Goal: Task Accomplishment & Management: Manage account settings

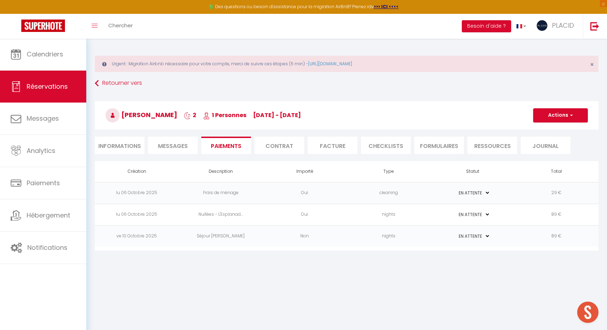
select select "0"
click at [119, 83] on link "Retourner vers" at bounding box center [347, 83] width 504 height 13
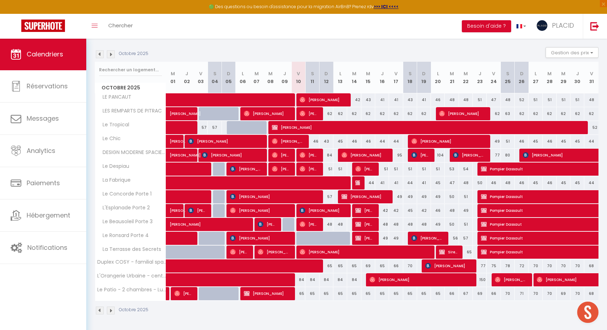
scroll to position [98, 0]
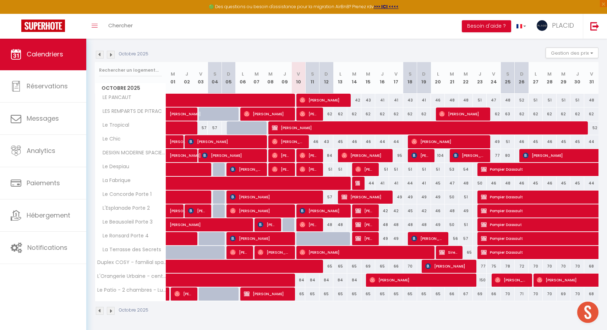
click at [367, 224] on span "[PERSON_NAME] et [PERSON_NAME]" at bounding box center [364, 224] width 18 height 13
select select "OK"
select select "KO"
select select "0"
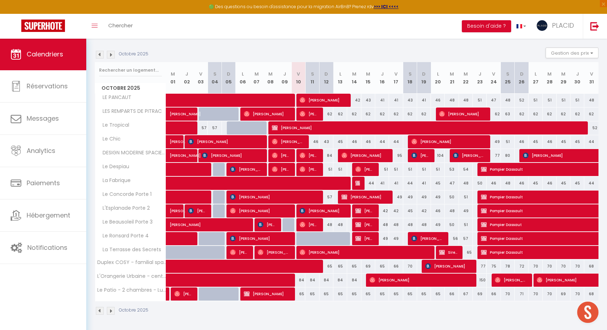
select select "1"
select select
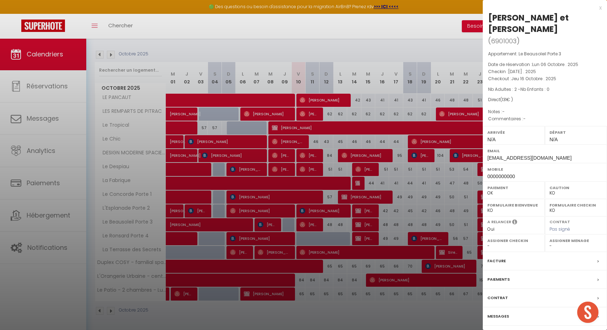
select select "7140"
click at [516, 271] on div "Paiements" at bounding box center [545, 280] width 124 height 18
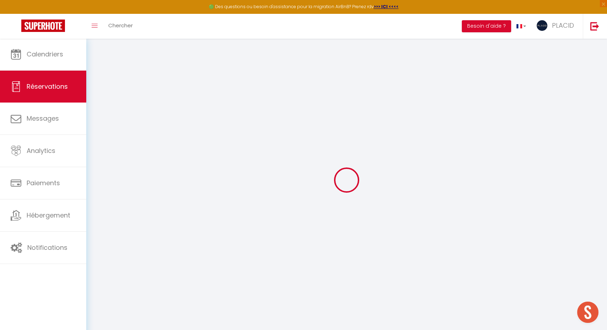
select select
checkbox input "false"
select select
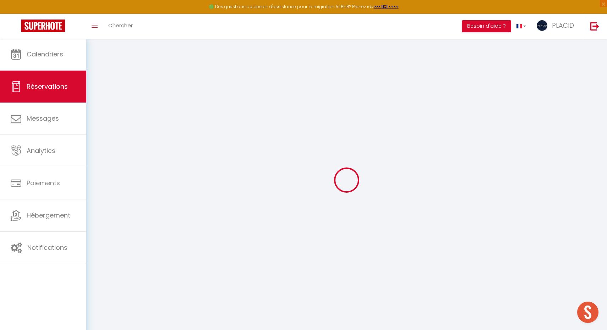
checkbox input "false"
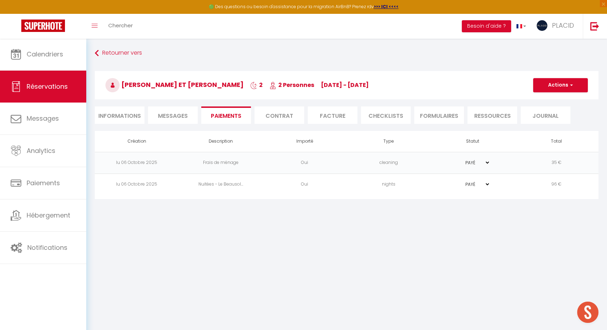
click at [566, 87] on button "Actions" at bounding box center [560, 85] width 55 height 14
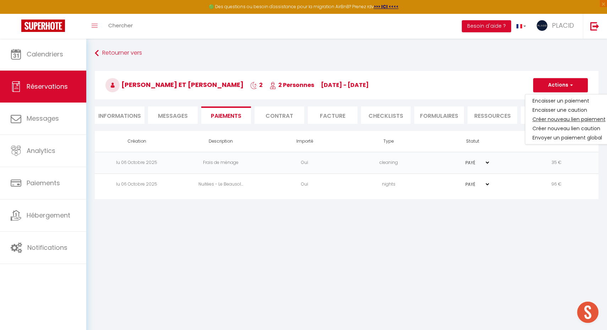
click at [572, 117] on link "Créer nouveau lien paiement" at bounding box center [569, 119] width 87 height 9
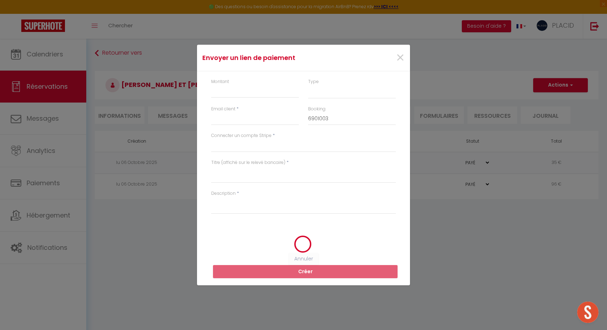
select select "nights"
type input "[EMAIL_ADDRESS][DOMAIN_NAME]"
select select "10756"
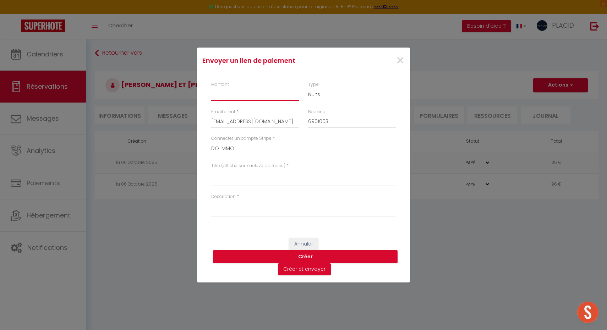
click at [253, 94] on input "Montant" at bounding box center [255, 94] width 88 height 13
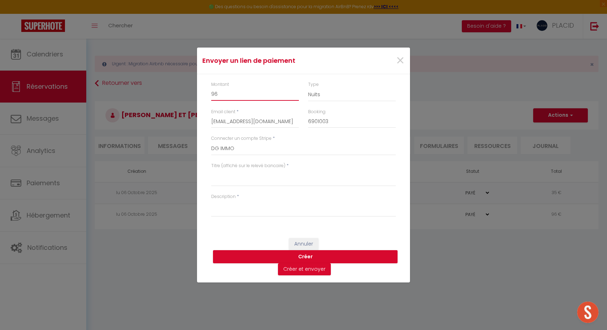
type input "96"
click at [237, 179] on textarea "Titre (affiché sur le relevé bancaire)" at bounding box center [303, 177] width 185 height 17
type textarea "s"
click at [272, 179] on textarea "Séjour [PERSON_NAME] et [PERSON_NAME]" at bounding box center [303, 177] width 185 height 17
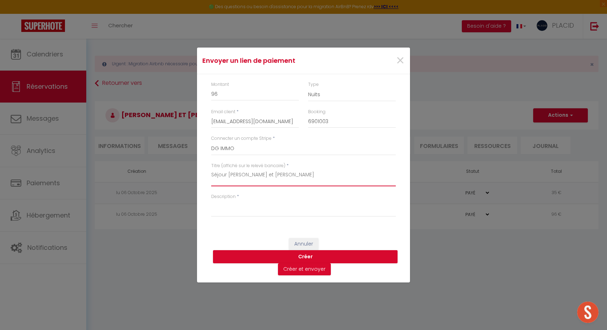
click at [272, 179] on textarea "Séjour [PERSON_NAME] et [PERSON_NAME]" at bounding box center [303, 177] width 185 height 17
type textarea "Séjour [PERSON_NAME] et [PERSON_NAME]"
click at [269, 206] on textarea "Description" at bounding box center [303, 208] width 185 height 17
paste textarea "Séjour [PERSON_NAME] et [PERSON_NAME]"
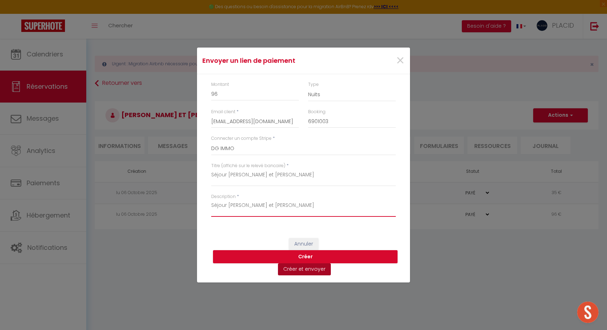
type textarea "Séjour [PERSON_NAME] et [PERSON_NAME]"
click at [314, 267] on button "Créer et envoyer" at bounding box center [304, 269] width 53 height 12
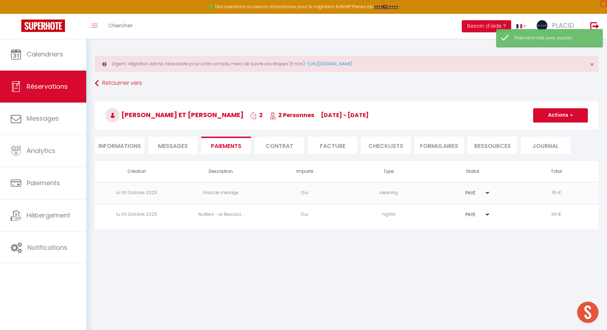
select select "fr"
type input "[EMAIL_ADDRESS][DOMAIN_NAME]"
type input "Demande de paiement"
type textarea "Bonjour, Nous vous invitons à cliquer sur le lien ci-dessous pour effectuer le …"
select select "0"
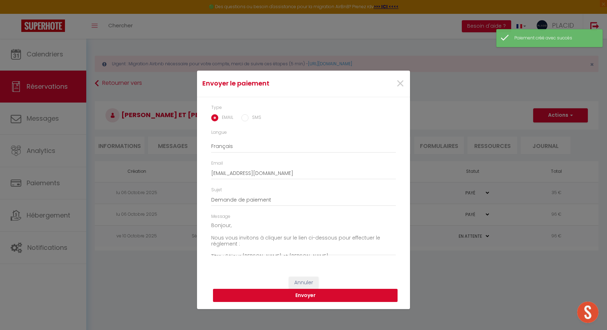
click at [305, 293] on button "Envoyer" at bounding box center [305, 295] width 185 height 13
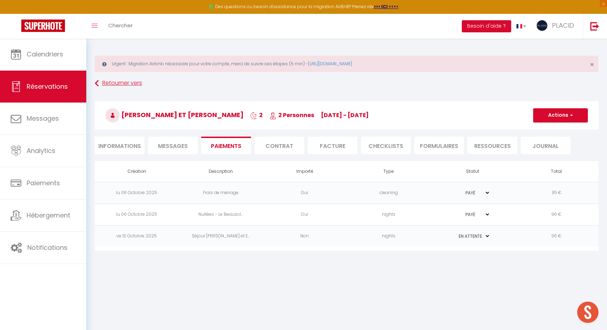
click at [106, 85] on link "Retourner vers" at bounding box center [347, 83] width 504 height 13
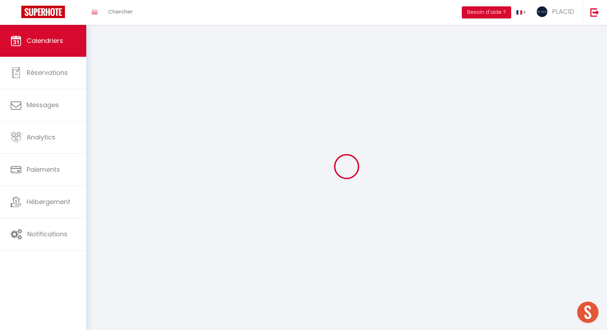
scroll to position [25, 0]
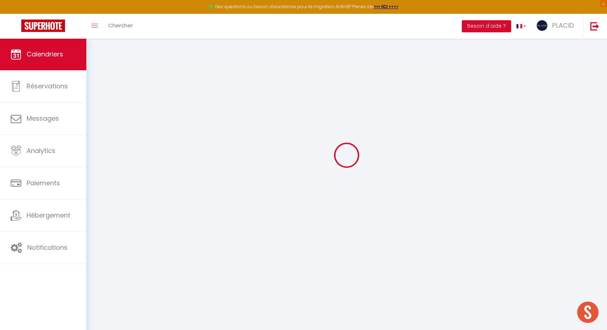
select select
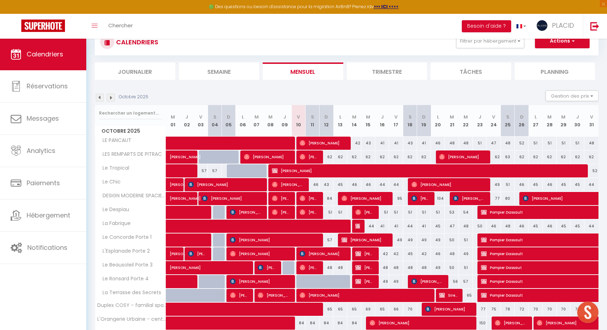
click at [373, 282] on span "[PERSON_NAME]" at bounding box center [364, 281] width 18 height 13
select select "OK"
select select "KO"
select select "0"
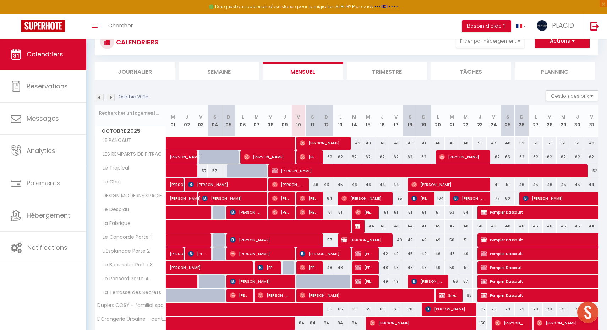
select select "1"
select select
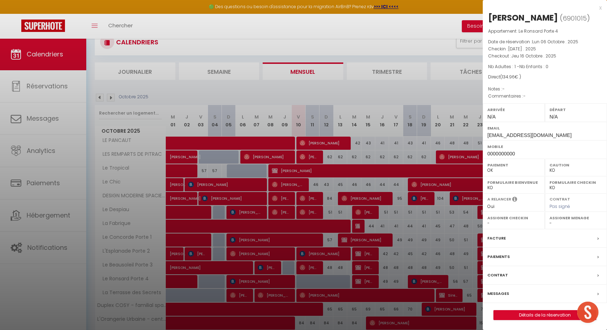
select select "7140"
click at [523, 256] on div "Paiements" at bounding box center [545, 257] width 124 height 18
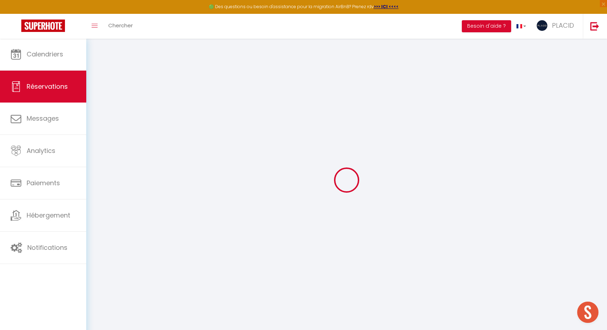
select select
checkbox input "false"
select select
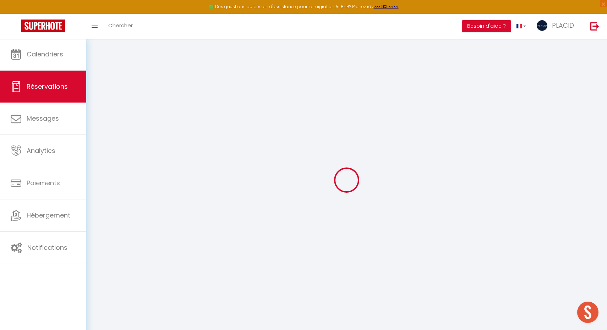
checkbox input "false"
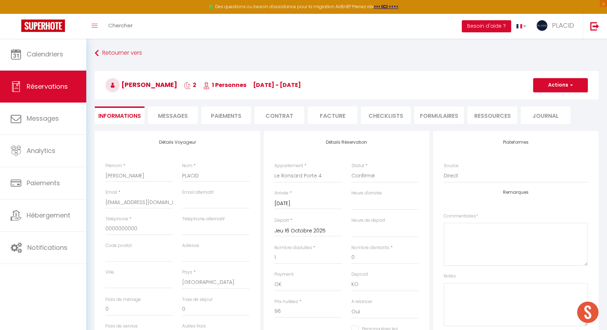
click at [521, 281] on body "🟢 Des questions ou besoin d'assistance pour la migration AirBnB? Prenez rdv >>>…" at bounding box center [303, 286] width 607 height 496
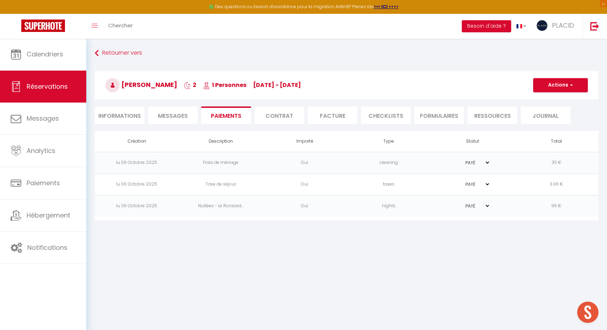
click at [521, 281] on body "🟢 Des questions ou besoin d'assistance pour la migration AirBnB? Prenez rdv >>>…" at bounding box center [303, 203] width 607 height 330
click at [566, 87] on button "Actions" at bounding box center [560, 85] width 55 height 14
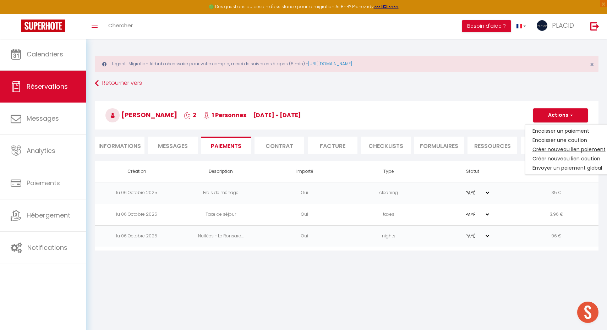
click at [548, 151] on link "Créer nouveau lien paiement" at bounding box center [569, 149] width 87 height 9
select select "nights"
type input "[EMAIL_ADDRESS][DOMAIN_NAME]"
select select "10756"
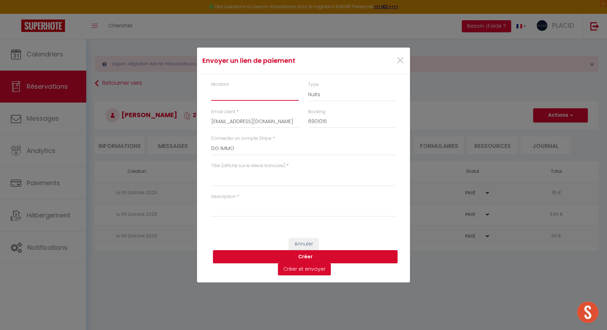
click at [256, 97] on input "Montant" at bounding box center [255, 94] width 88 height 13
type input "96"
click at [249, 173] on textarea "Titre (affiché sur le relevé bancaire)" at bounding box center [303, 177] width 185 height 17
type textarea "[PERSON_NAME]"
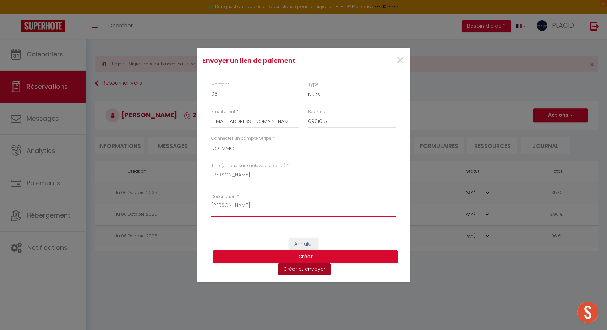
type textarea "[PERSON_NAME]"
click at [316, 269] on button "Créer et envoyer" at bounding box center [304, 269] width 53 height 12
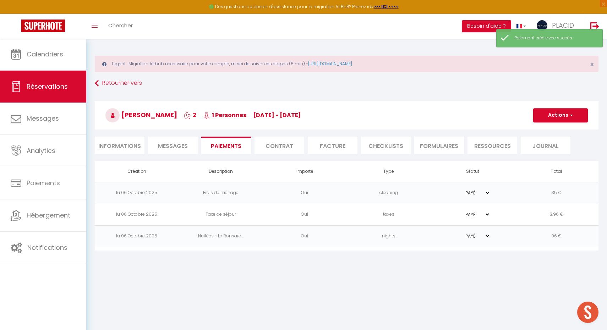
select select "fr"
type input "[EMAIL_ADDRESS][DOMAIN_NAME]"
type input "Demande de paiement"
type textarea "Bonjour, Nous vous invitons à cliquer sur le lien ci-dessous pour effectuer le …"
select select "0"
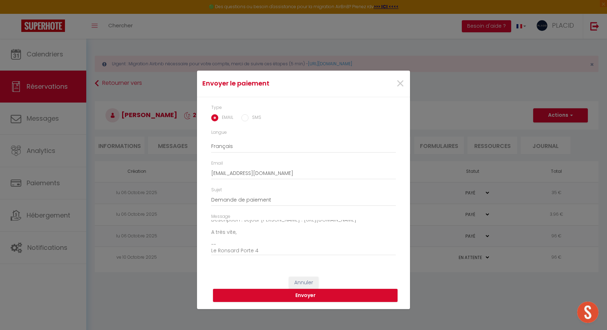
scroll to position [47, 0]
click at [293, 293] on button "Envoyer" at bounding box center [305, 295] width 185 height 13
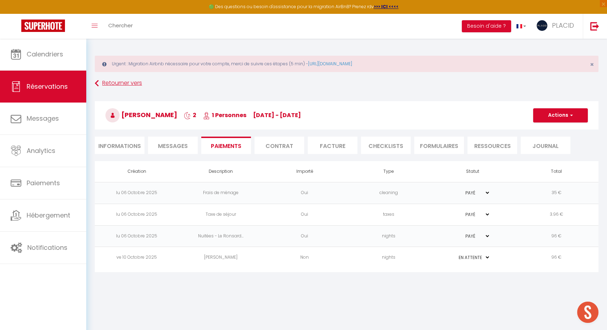
click at [114, 88] on link "Retourner vers" at bounding box center [347, 83] width 504 height 13
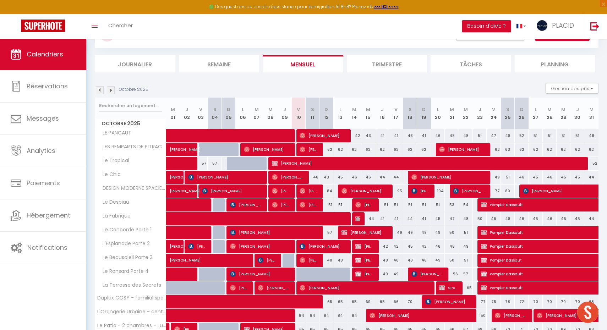
scroll to position [89, 0]
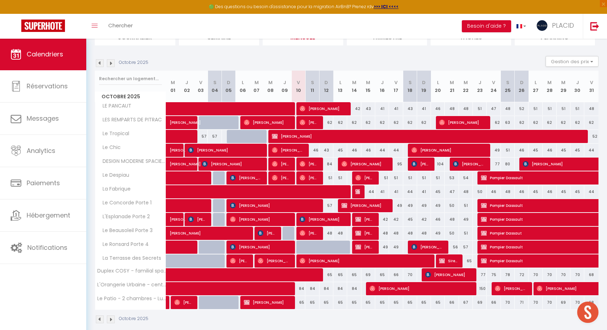
click at [212, 288] on span at bounding box center [247, 288] width 147 height 13
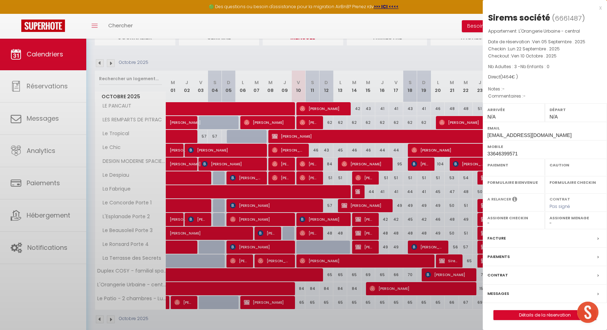
select select "KO"
select select "0"
select select "1"
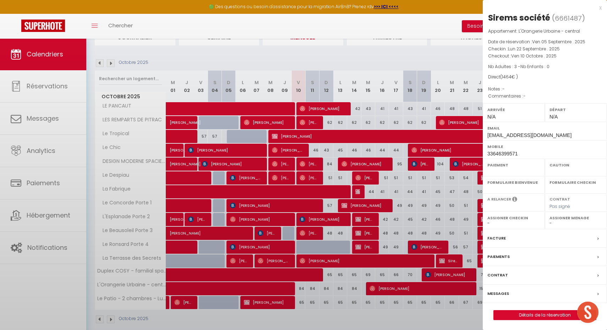
select select
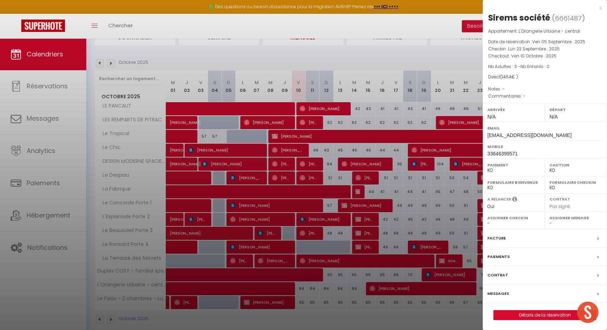
select select "41989"
click at [508, 241] on div "Facture" at bounding box center [545, 238] width 124 height 18
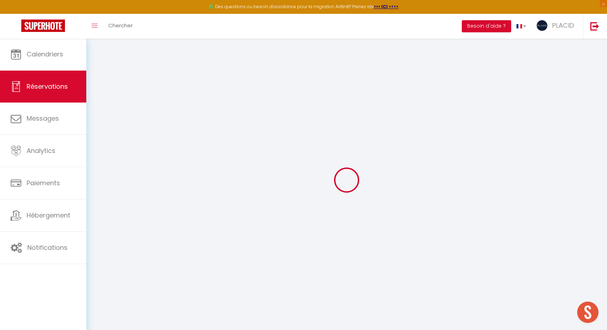
select select
checkbox input "false"
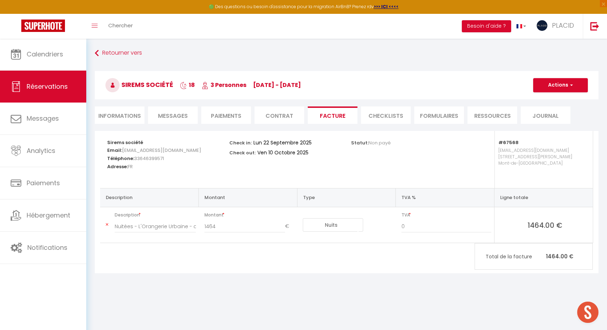
click at [568, 85] on span "button" at bounding box center [570, 85] width 4 height 6
click at [562, 110] on link "Aperçu et éditer" at bounding box center [556, 109] width 60 height 9
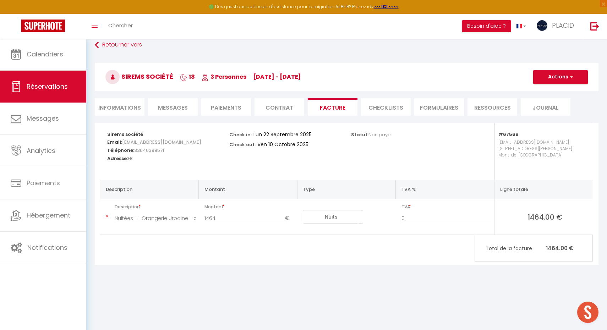
scroll to position [38, 0]
click at [550, 213] on span "1464.00 €" at bounding box center [545, 217] width 90 height 10
click at [561, 74] on button "Actions" at bounding box center [560, 77] width 55 height 14
click at [556, 105] on link "Aperçu et éditer" at bounding box center [556, 101] width 60 height 9
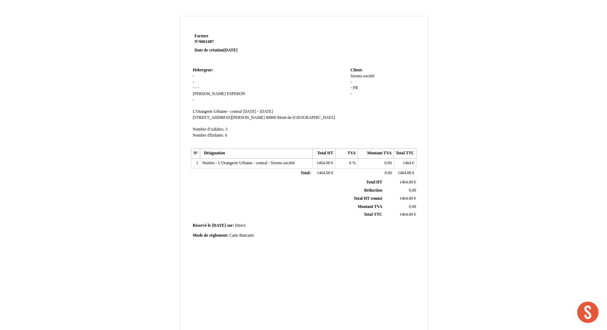
click at [159, 75] on div "Facture Facture N° 6661487 6661487 Date de création [DATE] Hebergeur: [GEOGRAPH…" at bounding box center [303, 222] width 415 height 412
click at [385, 161] on span "0.00" at bounding box center [388, 163] width 7 height 5
click at [421, 142] on div "Facture Facture N° 6661487 6661487 Date de création 05 September 2025 Hebergeur…" at bounding box center [304, 216] width 248 height 369
click at [202, 163] on td "Nuitées - L'Orangerie Urbaine - central - Sirems société Nuitées - L'Orangerie …" at bounding box center [256, 164] width 113 height 10
click at [194, 159] on td "1" at bounding box center [195, 164] width 9 height 10
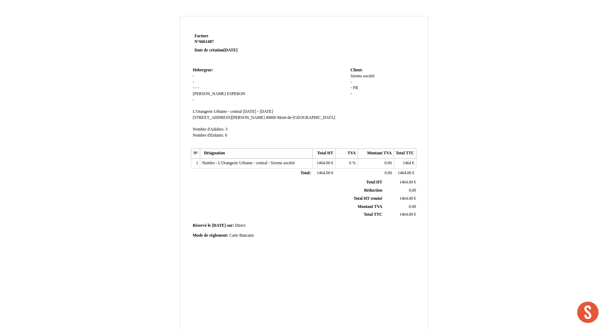
click at [413, 159] on td "1464 1464 €" at bounding box center [405, 164] width 22 height 10
click at [412, 159] on td "1464 1464 €" at bounding box center [405, 164] width 22 height 10
click at [409, 161] on span "1464" at bounding box center [407, 163] width 8 height 5
click at [328, 233] on div "Mode de règlement: Mode de règlement: Carte Bancaire Carte Bancaire" at bounding box center [304, 236] width 222 height 6
click at [208, 161] on span "Nuitées - L'Orangerie Urbaine - central - Sirems société" at bounding box center [248, 163] width 93 height 5
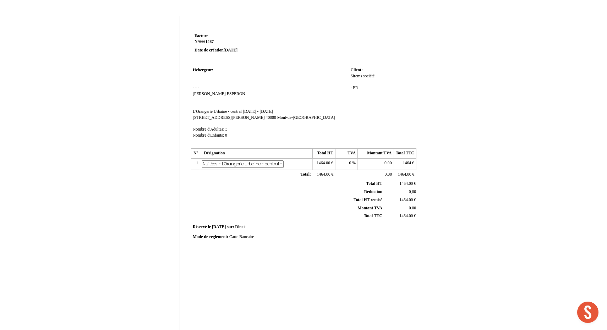
click at [261, 190] on tbody "Total HT Total HT 1464.00 1464.00 € Réduction Réduction 0,00 0,00 Total HT remi…" at bounding box center [304, 200] width 225 height 40
click at [295, 221] on td "Réservé le Réservé le 2025-09-05 2025-09-05 sur: sur: Direct Direct" at bounding box center [303, 226] width 225 height 10
click at [408, 161] on span "1464" at bounding box center [407, 163] width 8 height 5
drag, startPoint x: 408, startPoint y: 159, endPoint x: 389, endPoint y: 158, distance: 19.2
click at [389, 159] on tr "1 Nuitées - L'Orangerie Urbaine - central - Sirems société Nuitées - L'Orangeri…" at bounding box center [303, 164] width 225 height 11
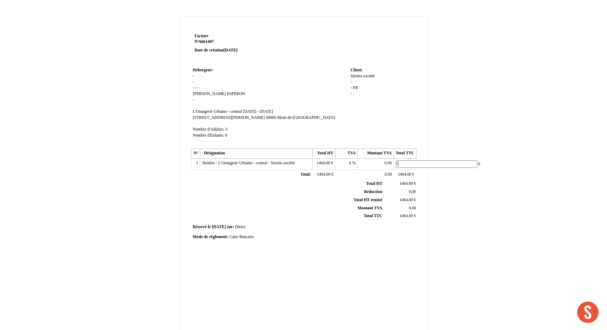
type input "1"
type input "1548,60"
click at [368, 286] on div "Facture Facture N° 6661487 6661487 Date de création 05 September 2025 Hebergeur…" at bounding box center [304, 200] width 228 height 336
click at [409, 212] on span "1548.00" at bounding box center [405, 214] width 13 height 5
type input "1548.60"
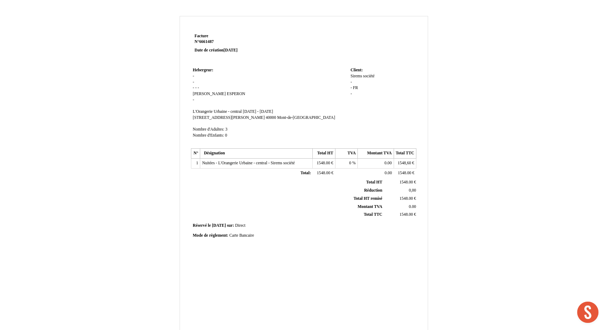
click at [389, 257] on div "Facture Facture N° 6661487 6661487 Date de création 05 September 2025 Hebergeur…" at bounding box center [304, 200] width 228 height 336
click at [413, 189] on td "0,00 0,00" at bounding box center [401, 191] width 34 height 8
click at [412, 188] on span "0,00" at bounding box center [412, 190] width 7 height 5
drag, startPoint x: 404, startPoint y: 186, endPoint x: 378, endPoint y: 187, distance: 26.6
click at [378, 187] on tr "Réduction Réduction 0,00 0,00" at bounding box center [304, 192] width 225 height 11
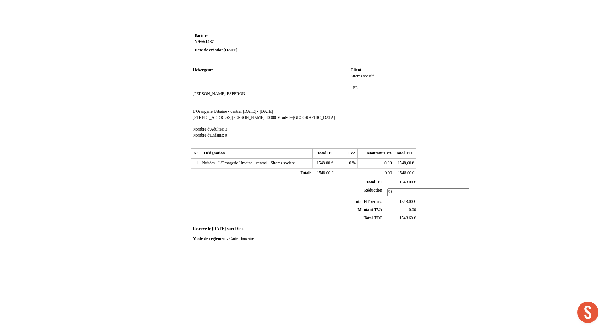
type input "&"
type input "151,70"
click at [330, 159] on td "1548.00 1548.00 €" at bounding box center [324, 164] width 22 height 10
click at [328, 161] on span "1548.00" at bounding box center [323, 163] width 13 height 5
type input "1548.60"
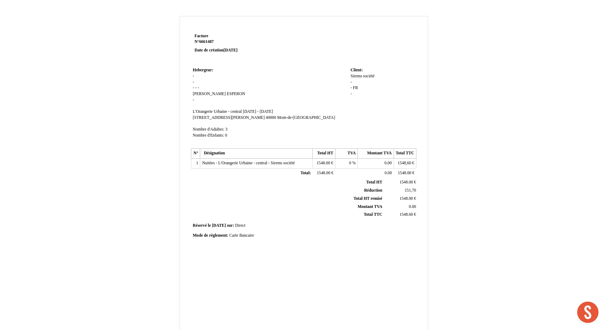
click at [305, 233] on div "Mode de règlement: Mode de règlement: Carte Bancaire Carte Bancaire" at bounding box center [304, 236] width 222 height 6
click at [407, 161] on span "1548,60" at bounding box center [404, 163] width 13 height 5
click at [407, 160] on input "1548,60" at bounding box center [437, 163] width 82 height 7
type input "1700,30"
click at [320, 164] on td "1548.60 1548.60 €" at bounding box center [324, 164] width 22 height 11
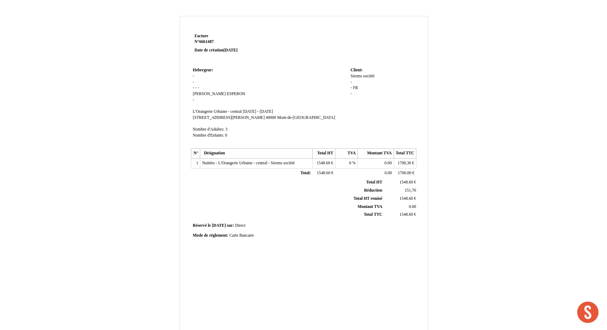
click at [322, 161] on span "1548.60" at bounding box center [323, 163] width 13 height 5
click at [322, 160] on input "1548.60" at bounding box center [356, 163] width 82 height 7
type input "1"
type input "1548.60"
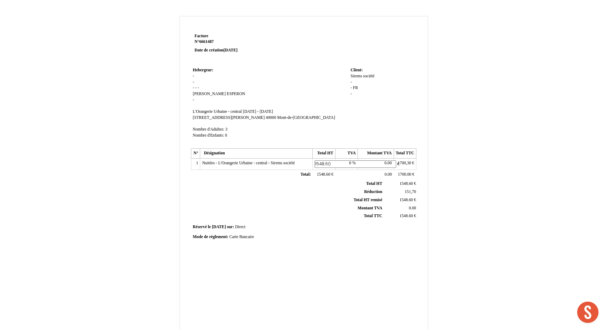
click at [409, 161] on span "1700,30" at bounding box center [404, 163] width 13 height 5
click at [409, 160] on input "1700,30" at bounding box center [437, 163] width 82 height 7
type input "1548.60"
click at [405, 181] on span "1548.60" at bounding box center [405, 183] width 13 height 5
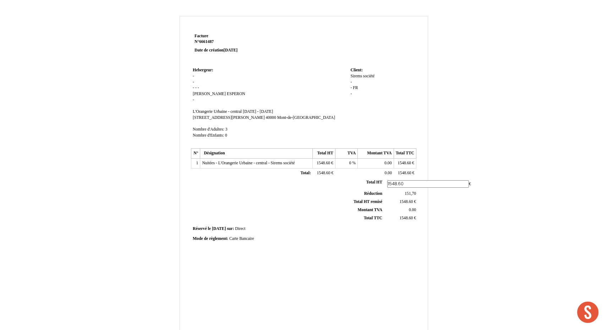
click at [411, 191] on tbody "Total HT Total HT 1548.60 1548.60 € Réduction Réduction 151,70 151,70 Total HT …" at bounding box center [304, 200] width 225 height 43
click at [412, 188] on span "151,70" at bounding box center [410, 190] width 11 height 5
click at [412, 189] on input "151,70" at bounding box center [428, 192] width 82 height 7
click at [405, 234] on td "Mode de règlement: Mode de règlement: Carte Bancaire Carte Bancaire" at bounding box center [303, 239] width 225 height 10
click at [406, 187] on td "0 0" at bounding box center [401, 191] width 34 height 8
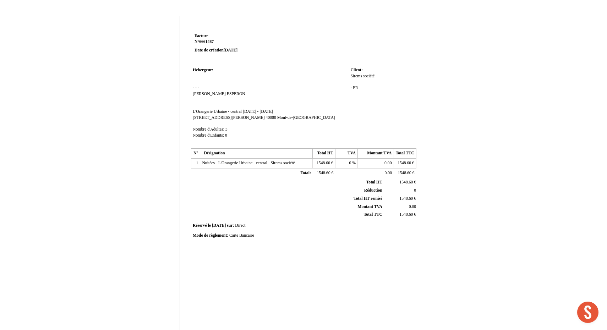
click at [414, 188] on span "0" at bounding box center [415, 190] width 2 height 5
click at [405, 238] on div "Mode de règlement: Mode de règlement: Carte Bancaire Carte Bancaire" at bounding box center [304, 241] width 228 height 14
type input "0.00"
click at [412, 188] on span "0.00" at bounding box center [412, 190] width 7 height 5
click at [412, 236] on div "Mode de règlement: Mode de règlement: Carte Bancaire Carte Bancaire" at bounding box center [304, 241] width 228 height 14
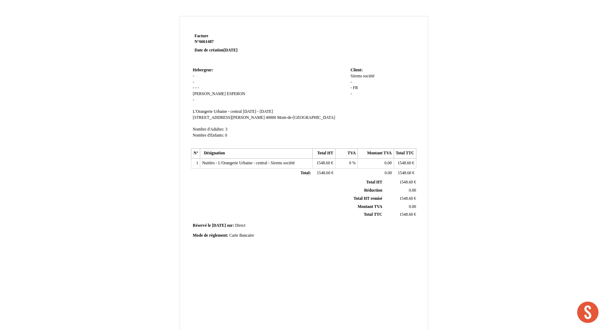
click at [415, 221] on td "Réservé le Réservé le 2025-09-05 2025-09-05 sur: sur: Direct Direct" at bounding box center [303, 226] width 225 height 10
click at [359, 79] on div "Sirems Sirems société société - - FR FR -" at bounding box center [382, 88] width 64 height 30
click at [350, 82] on td "Client: Client: Sirems Sirems société société - - FR FR -" at bounding box center [382, 106] width 67 height 81
click at [351, 81] on span "-" at bounding box center [350, 82] width 1 height 5
type input "r"
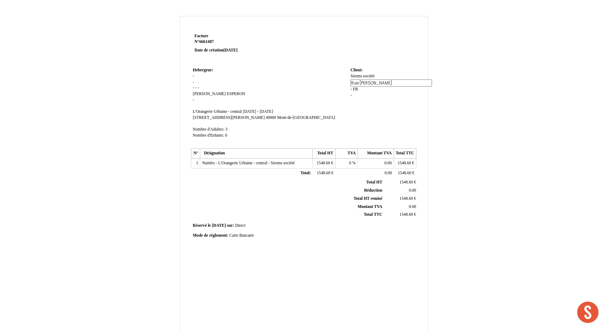
type input "Rue Jean Gi"
click at [357, 87] on span "FR" at bounding box center [355, 89] width 5 height 5
click at [352, 89] on div "Sirems Sirems société société Rue Jean Gi Rue Jean Gi - FR FR -" at bounding box center [382, 92] width 64 height 38
click at [344, 92] on td "Hebergeur: Hebergeur: - - - - - Laurent Laurent ESPERON ESPERON - SIRET L'Orang…" at bounding box center [270, 106] width 158 height 81
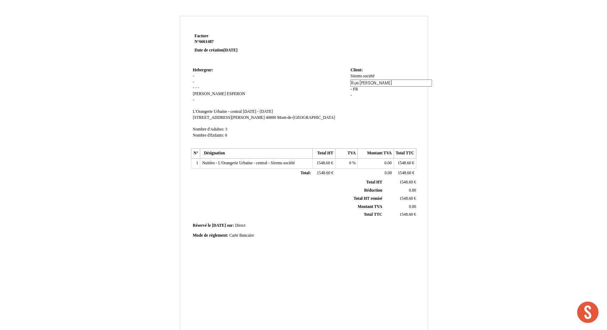
click at [351, 89] on span "-" at bounding box center [350, 89] width 1 height 5
type input "32"
click at [364, 88] on input "33290" at bounding box center [391, 90] width 82 height 7
type input "33290 LE PIAN MEDOC"
click at [359, 124] on td "Client: Client: Sirems Sirems société société Rue Jean Gi Rue Jean Gi 33290 332…" at bounding box center [382, 106] width 67 height 81
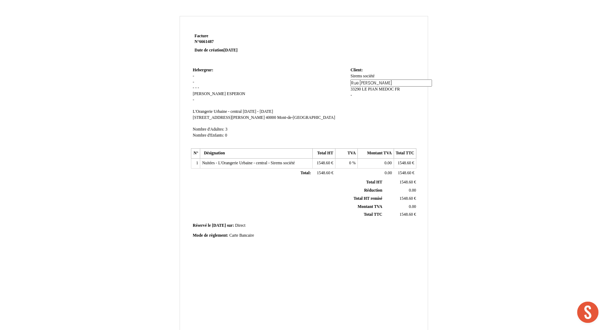
click at [410, 118] on td "Client: Client: Sirems Sirems société société Rue Jean Gi Rue Jean Gi 33290 LE …" at bounding box center [382, 106] width 67 height 81
click at [358, 114] on td "Client: Client: Sirems Sirems société société Rue Jean Gi Rue Jean Gi 33290 LE …" at bounding box center [382, 106] width 67 height 81
click at [328, 78] on td "Hebergeur: Hebergeur: - - - - - Laurent Laurent ESPERON ESPERON - SIRET L'Orang…" at bounding box center [270, 106] width 158 height 81
click at [360, 61] on td at bounding box center [348, 49] width 135 height 34
click at [363, 76] on span "société" at bounding box center [368, 76] width 11 height 5
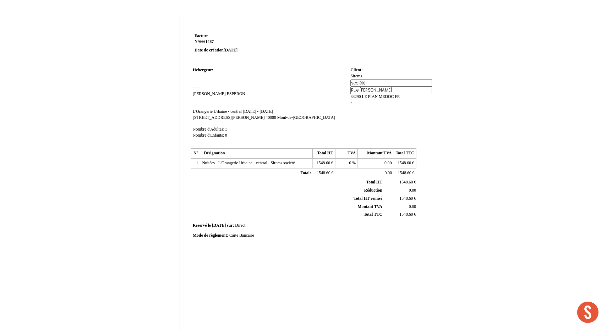
click at [384, 110] on td "Client: Client: Sirems Sirems société société Rue Jean Gi Rue Jean Gi 33290 LE …" at bounding box center [382, 106] width 67 height 81
type input "Rue Jean Giraudoux"
click at [396, 43] on td at bounding box center [348, 49] width 135 height 34
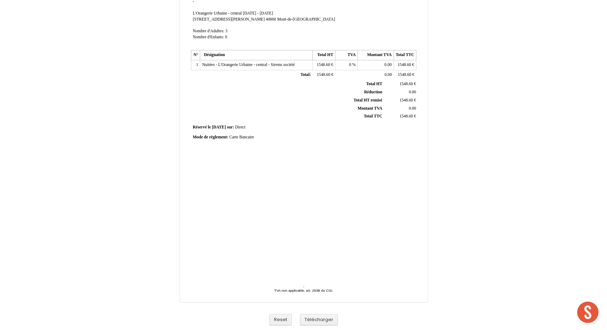
scroll to position [98, 0]
click at [321, 320] on button "Télécharger" at bounding box center [319, 320] width 38 height 12
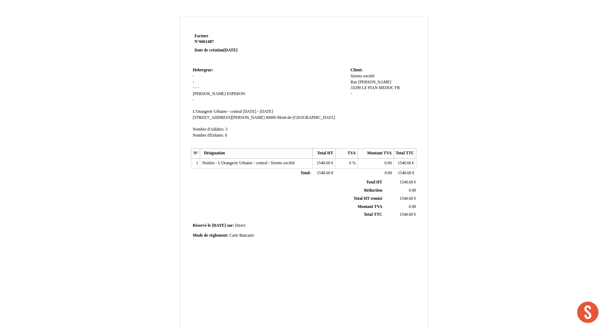
scroll to position [0, 0]
click at [509, 83] on div "Facture Facture N° 6661487 6661487 Date de création 05 September 2025 Hebergeur…" at bounding box center [303, 222] width 415 height 412
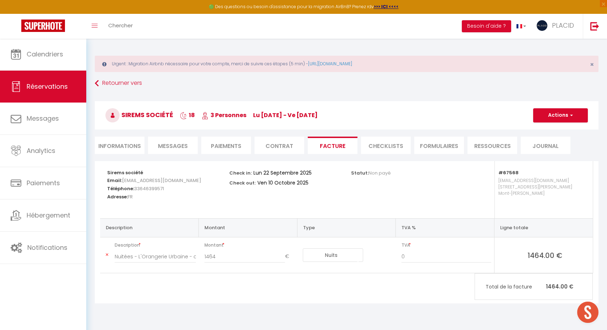
scroll to position [38, 0]
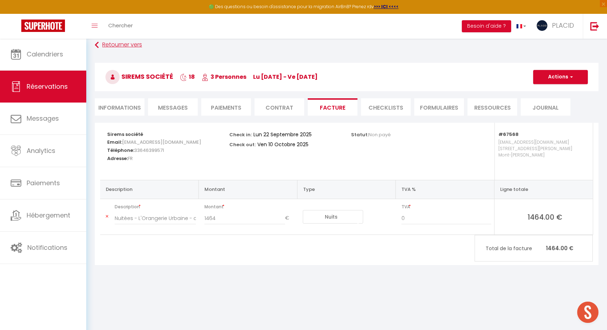
click at [130, 45] on link "Retourner vers" at bounding box center [347, 45] width 504 height 13
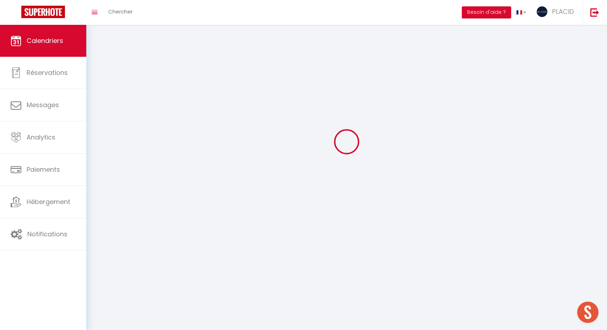
scroll to position [25, 0]
